Goal: Task Accomplishment & Management: Use online tool/utility

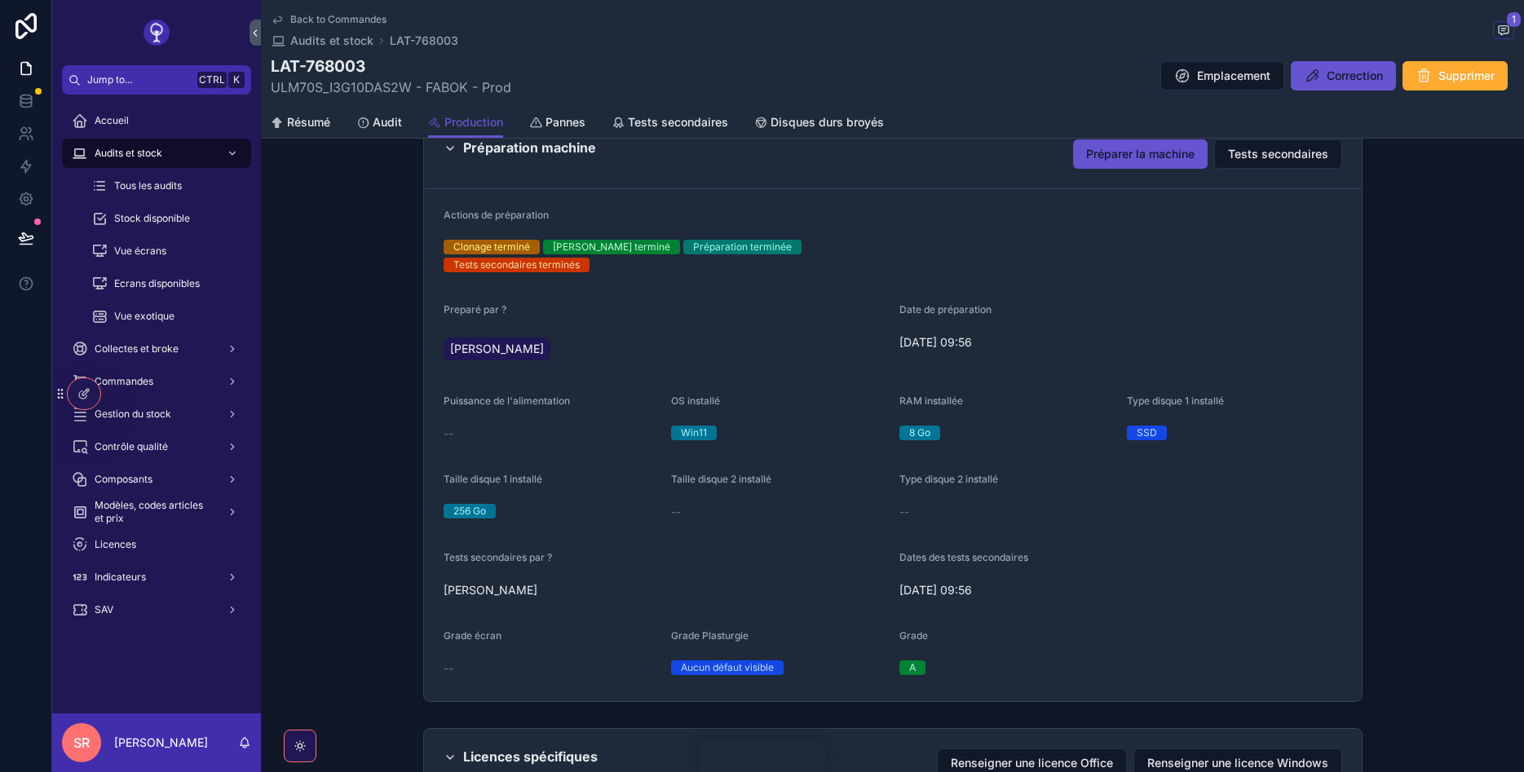
scroll to position [881, 0]
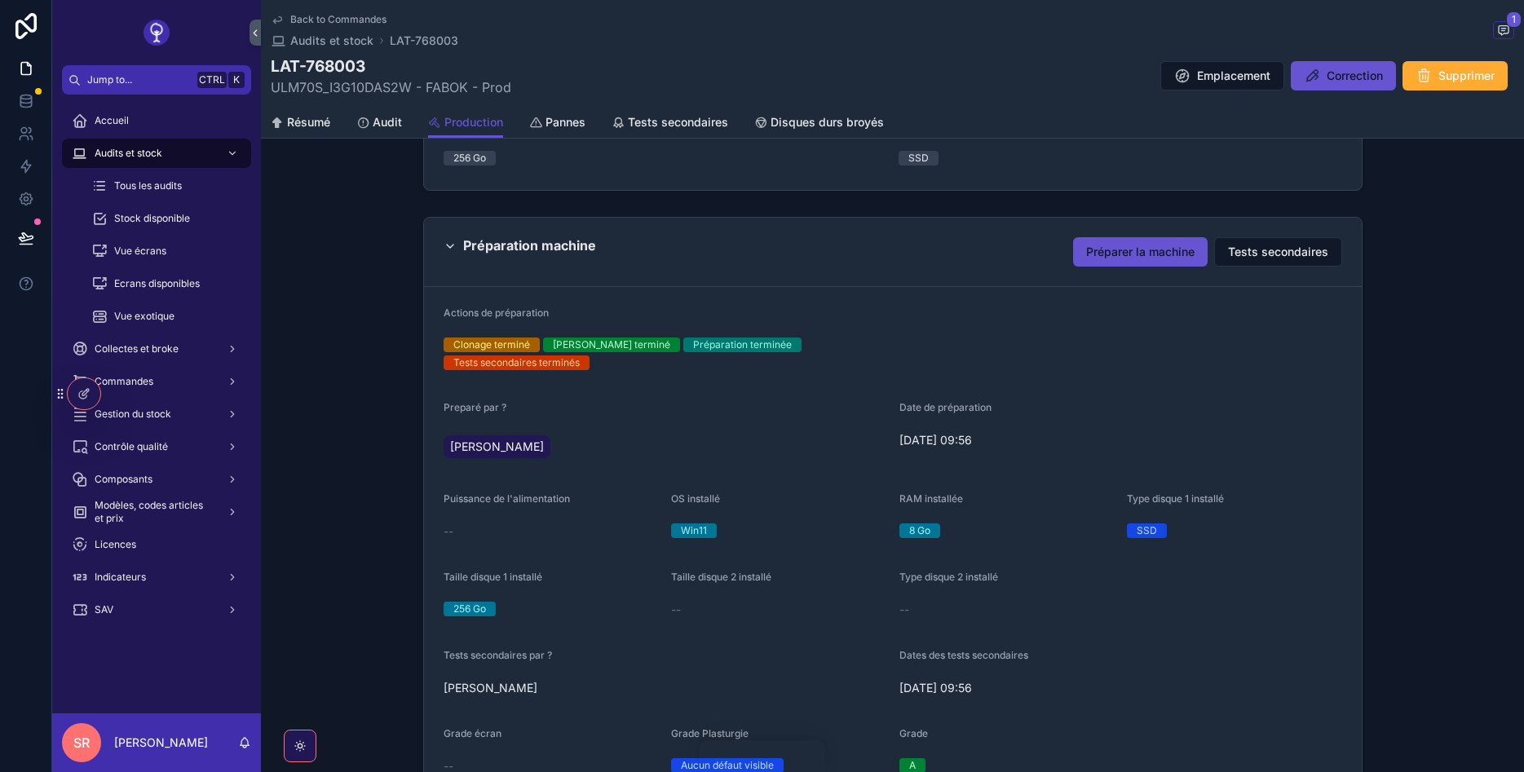
click at [1165, 259] on span "Préparer la machine" at bounding box center [1140, 252] width 108 height 16
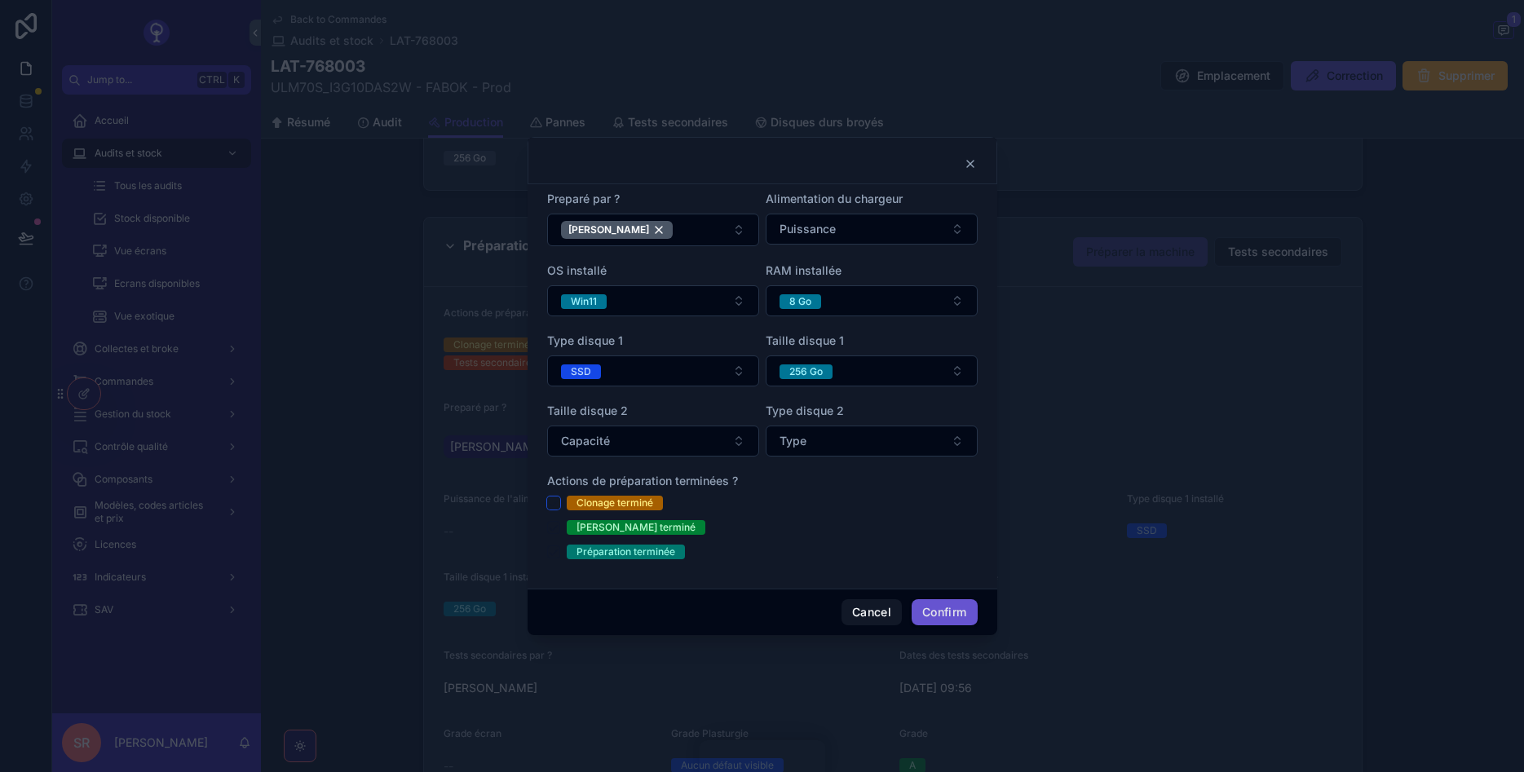
click at [550, 501] on button "Clonage terminé" at bounding box center [553, 503] width 13 height 13
click at [849, 611] on button "Cancel" at bounding box center [872, 612] width 60 height 26
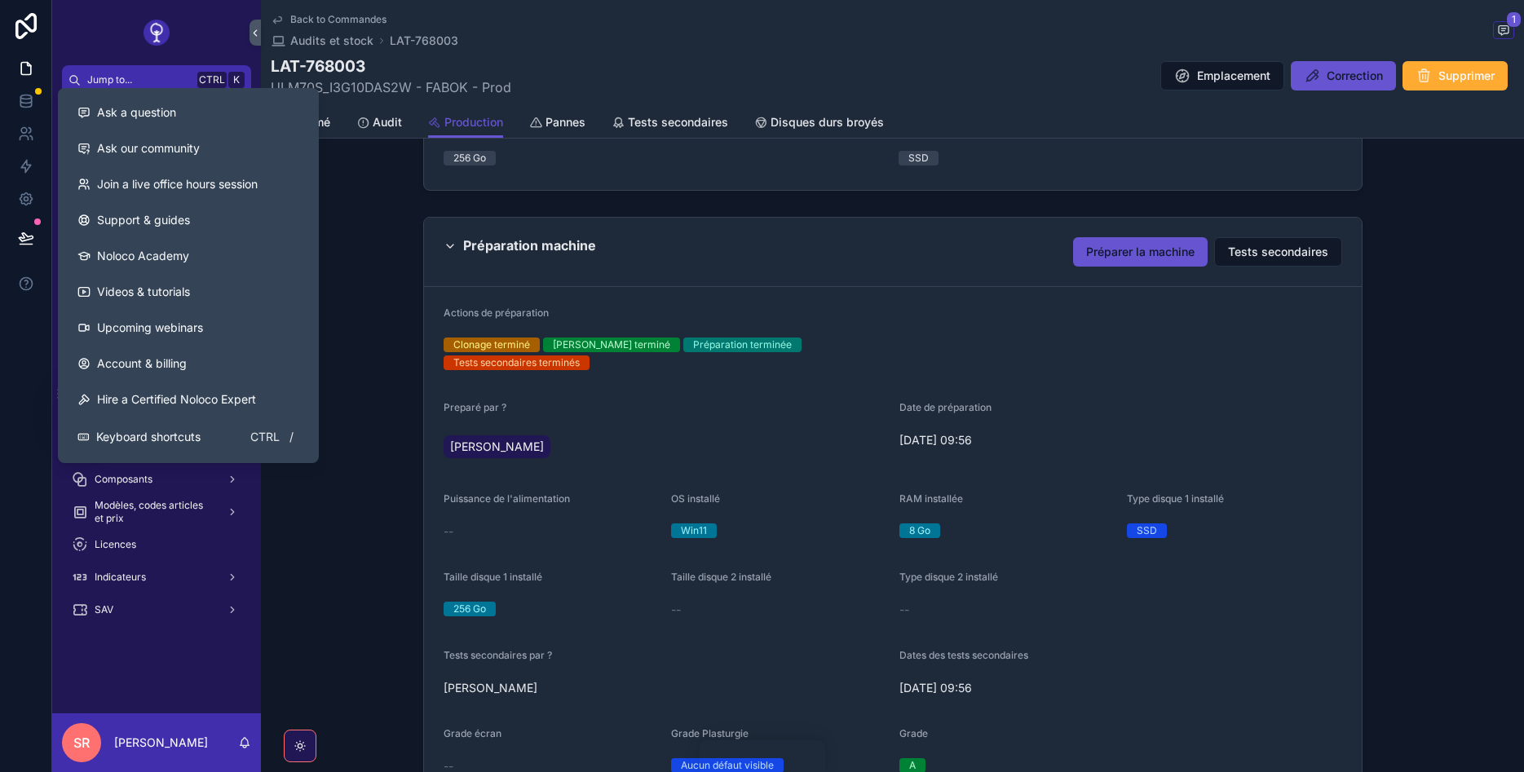
click at [103, 117] on span "Ask a question" at bounding box center [136, 112] width 79 height 16
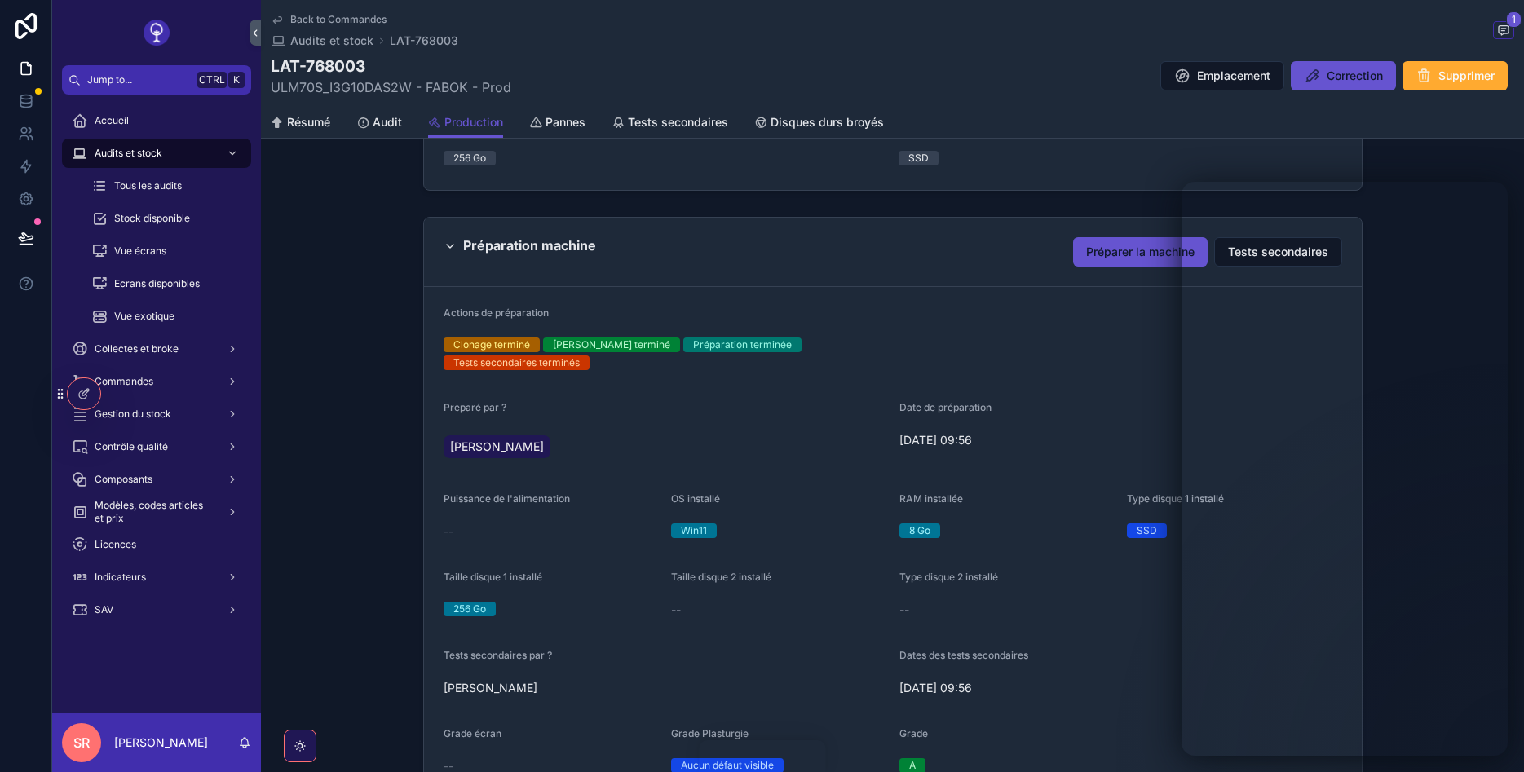
click at [1121, 241] on button "Préparer la machine" at bounding box center [1140, 251] width 135 height 29
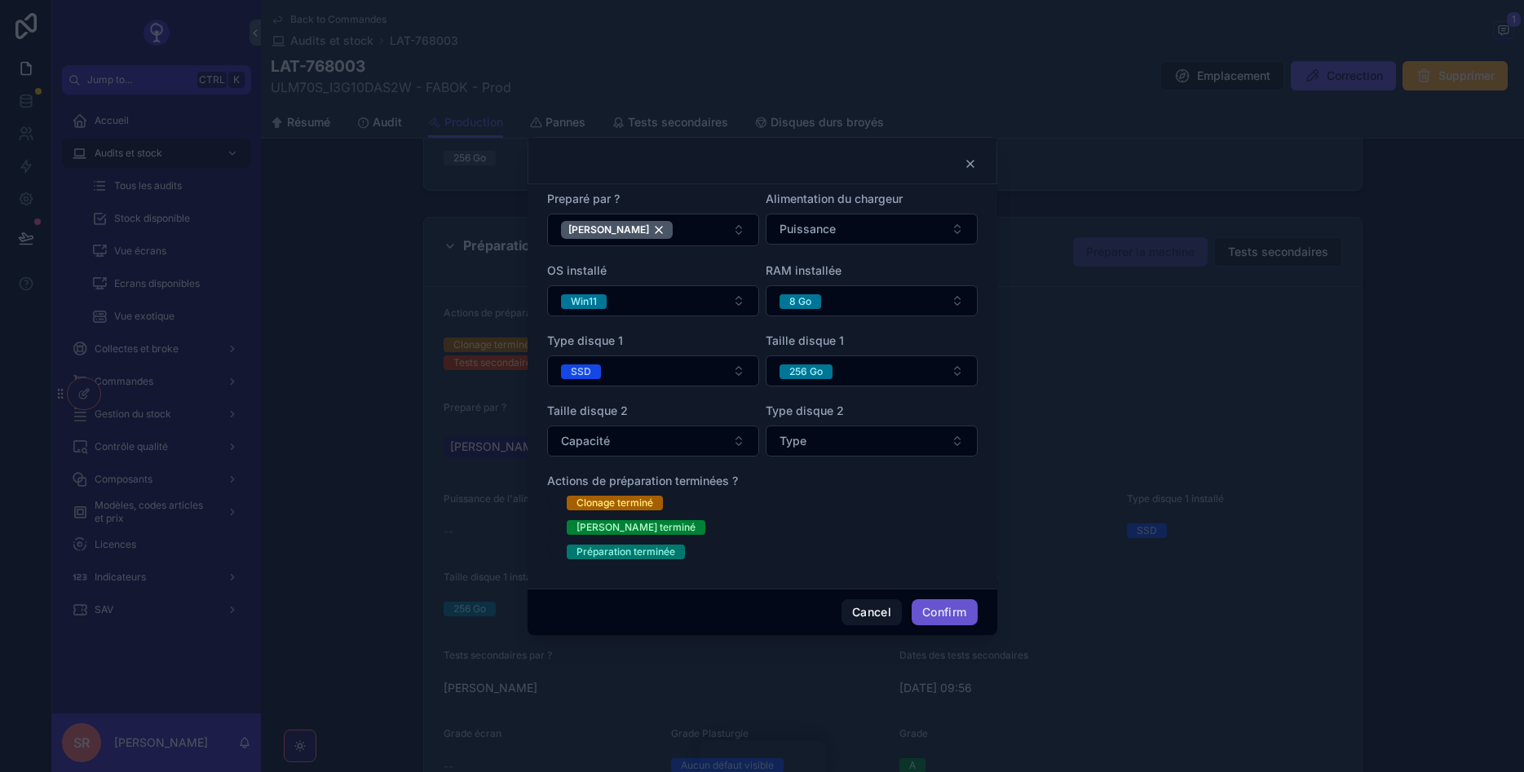
click at [968, 170] on icon at bounding box center [970, 163] width 13 height 13
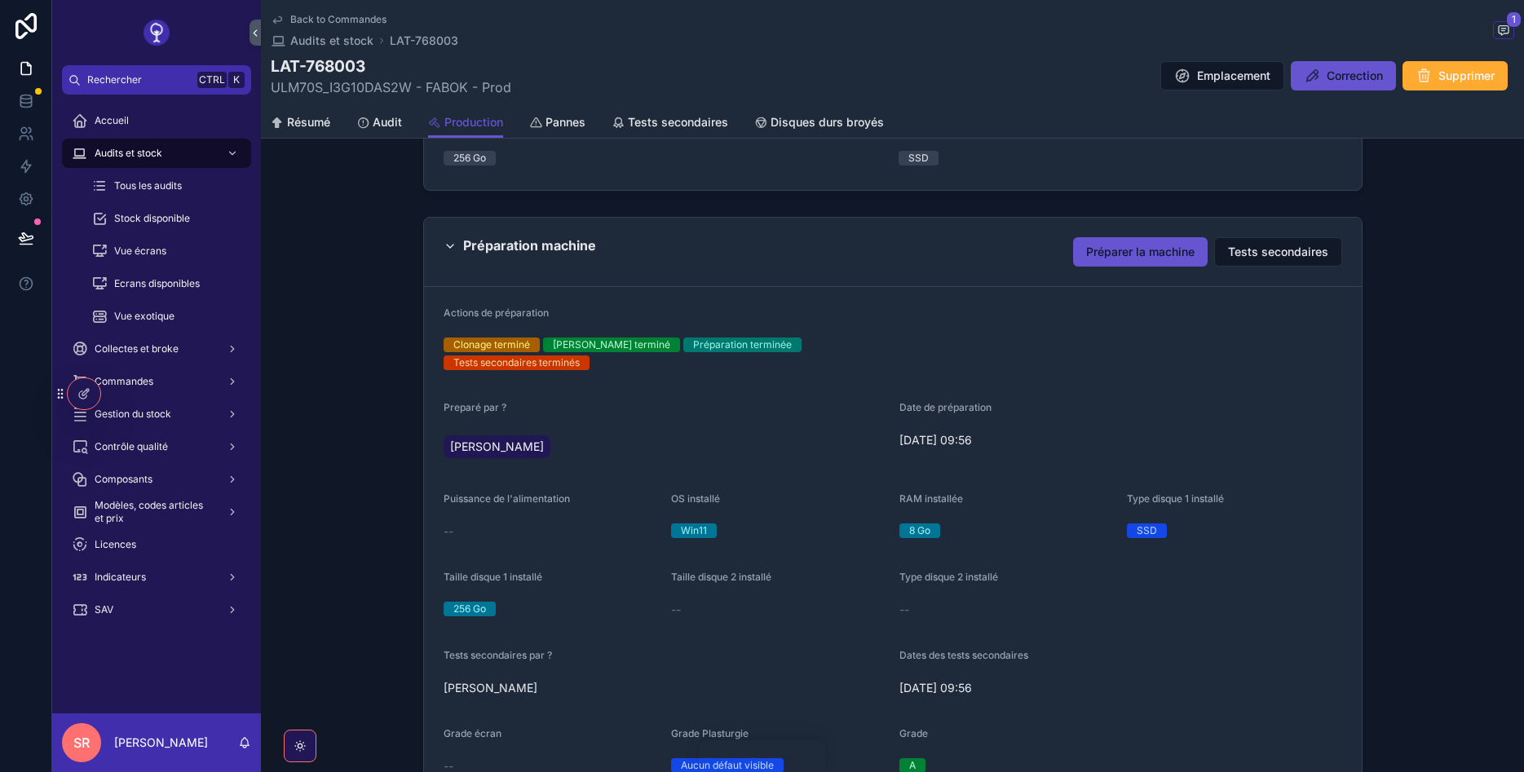
scroll to position [587, 0]
